Goal: Task Accomplishment & Management: Use online tool/utility

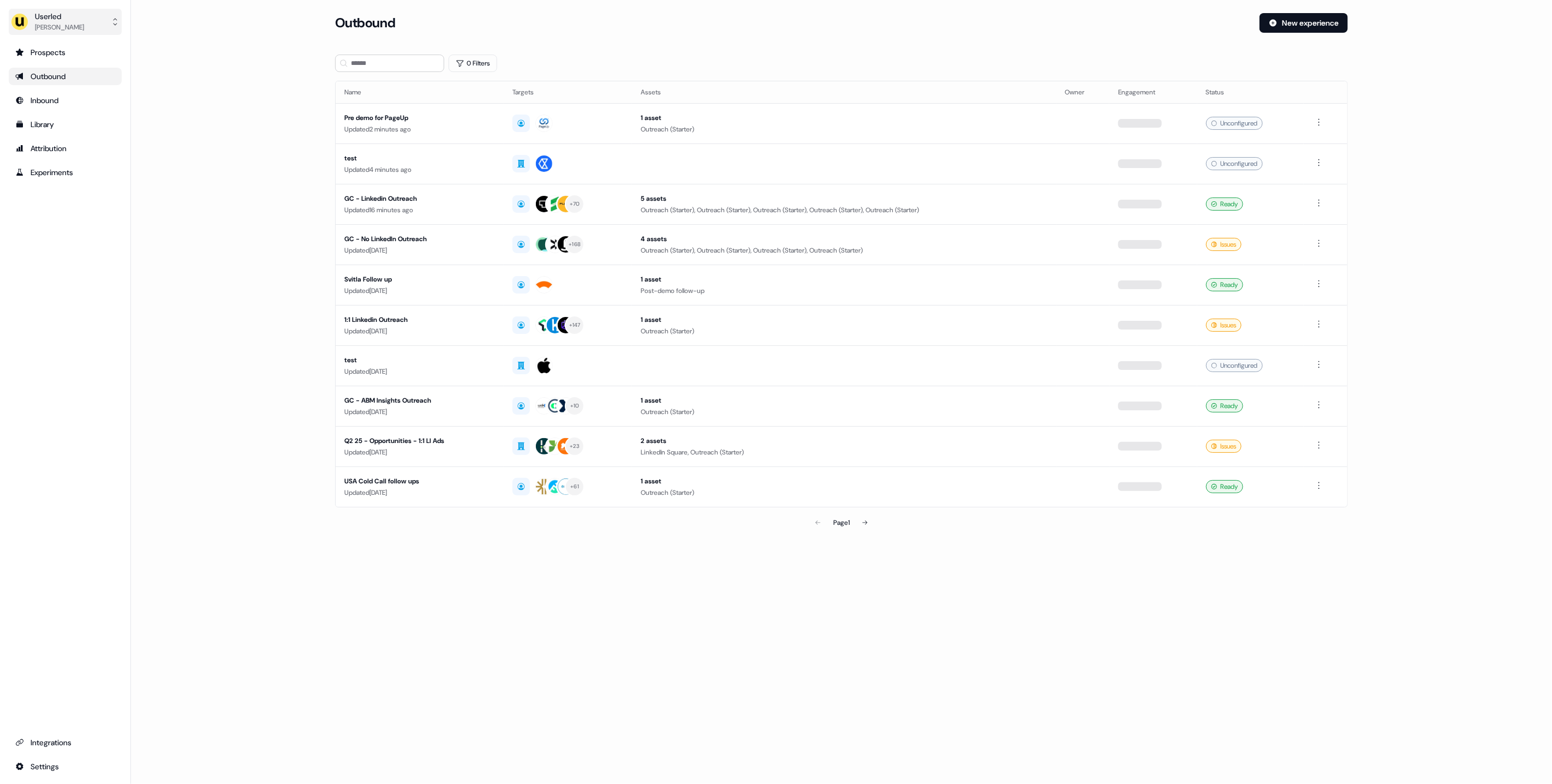
click at [74, 27] on div "Oliver Grogan" at bounding box center [59, 27] width 49 height 11
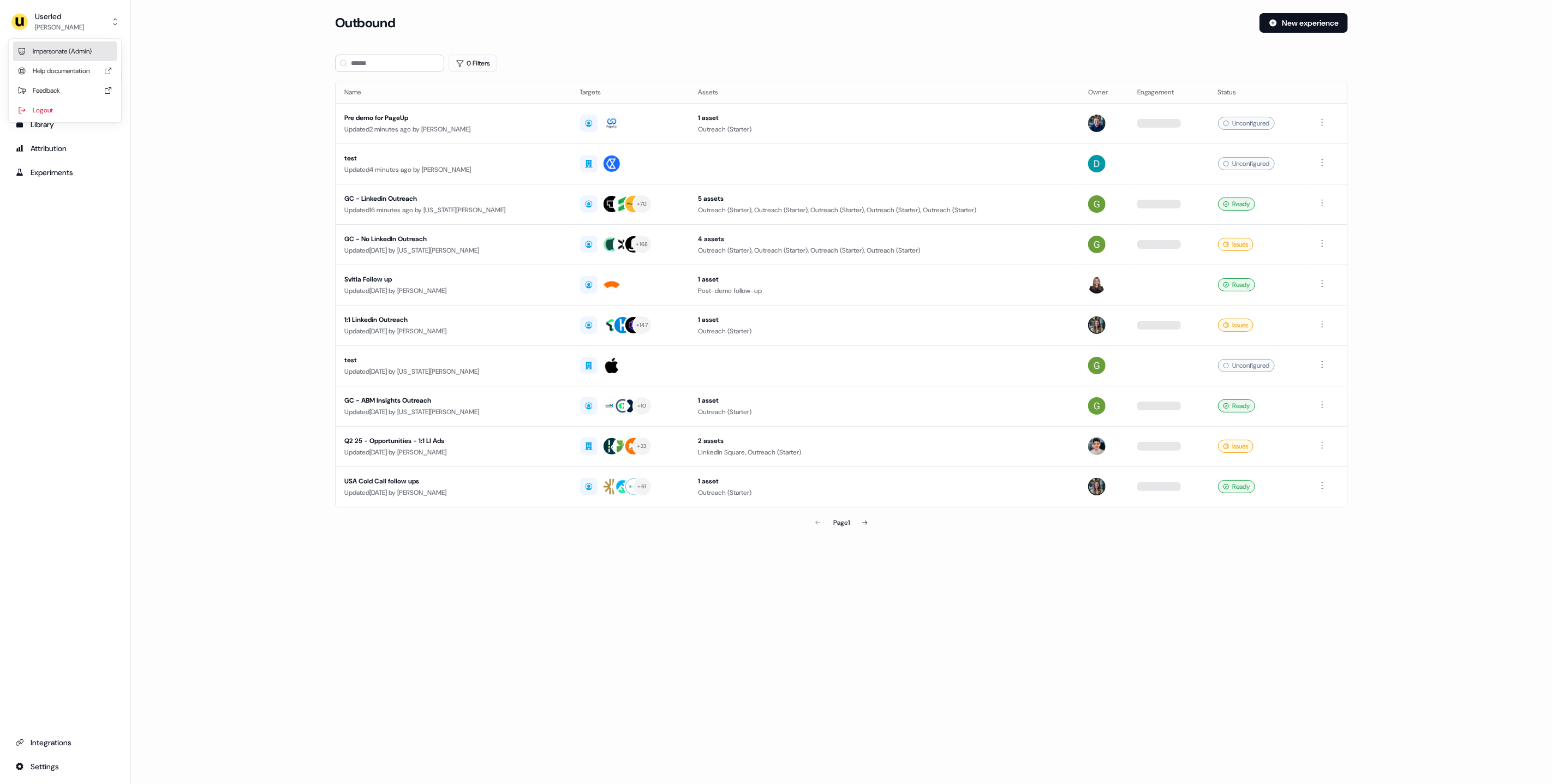
drag, startPoint x: 79, startPoint y: 55, endPoint x: 142, endPoint y: 67, distance: 64.1
click at [79, 55] on div "Impersonate (Admin)" at bounding box center [65, 51] width 103 height 19
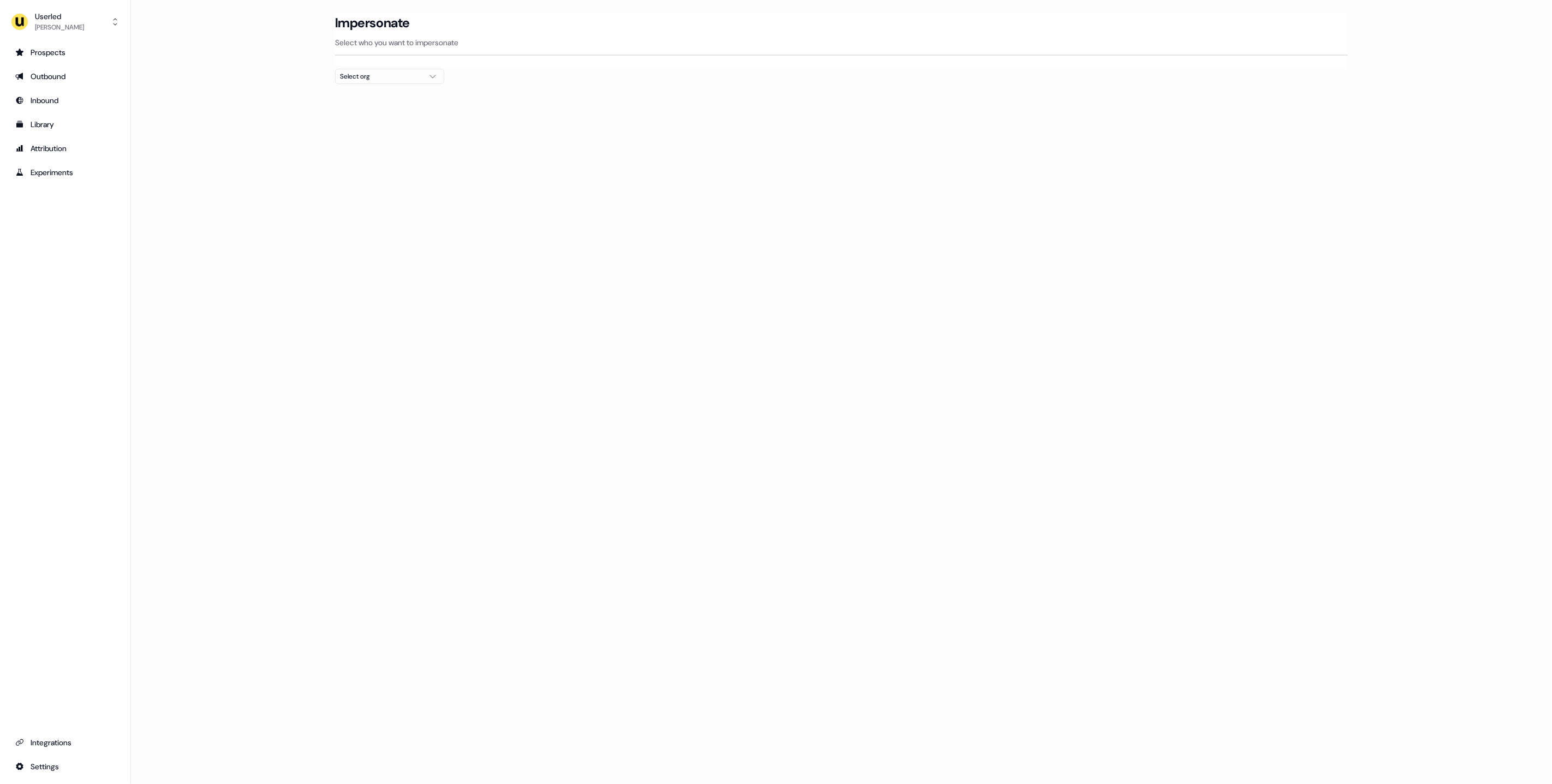
click at [372, 75] on div "Select org" at bounding box center [381, 76] width 82 height 11
type input "****"
click at [372, 119] on div "Maki People" at bounding box center [390, 116] width 108 height 18
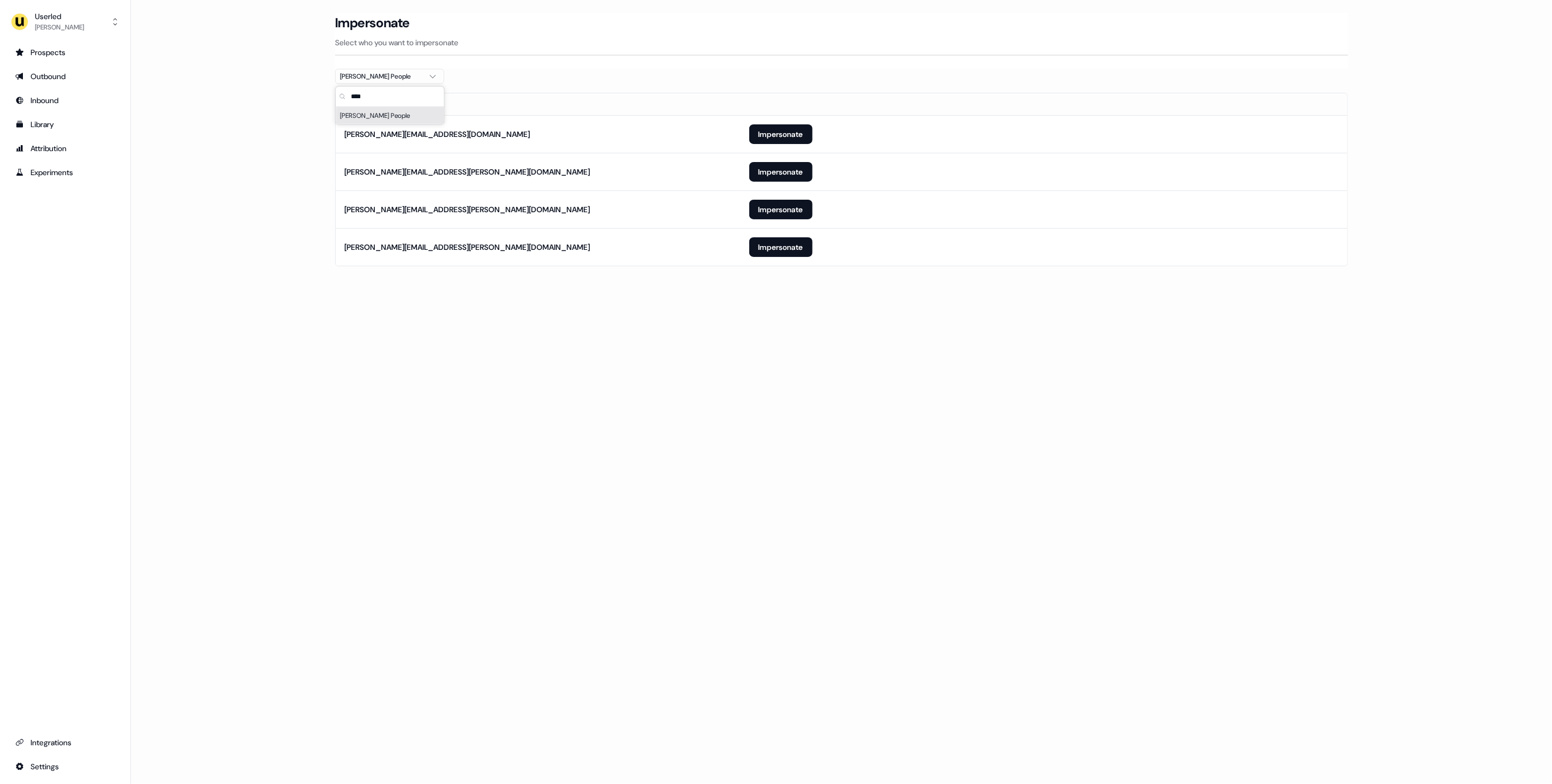
click at [601, 363] on div "Loading... Impersonate Select who you want to impersonate Maki People Email mar…" at bounding box center [841, 392] width 1421 height 784
click at [778, 242] on button "Impersonate" at bounding box center [781, 247] width 64 height 19
